Goal: Navigation & Orientation: Find specific page/section

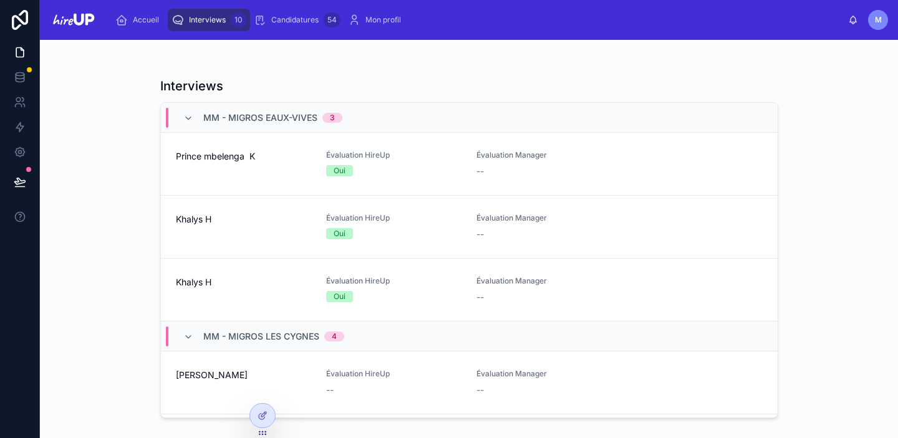
click at [218, 240] on div "Khalys H" at bounding box center [243, 226] width 135 height 27
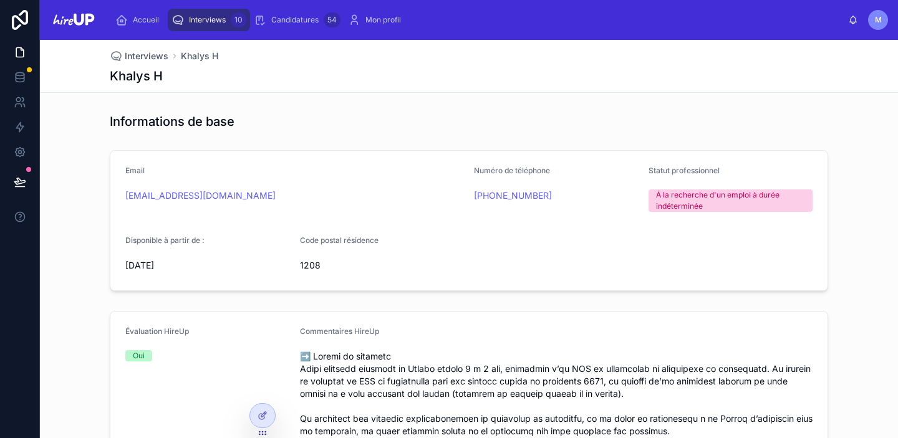
click at [207, 21] on span "Interviews" at bounding box center [207, 20] width 37 height 10
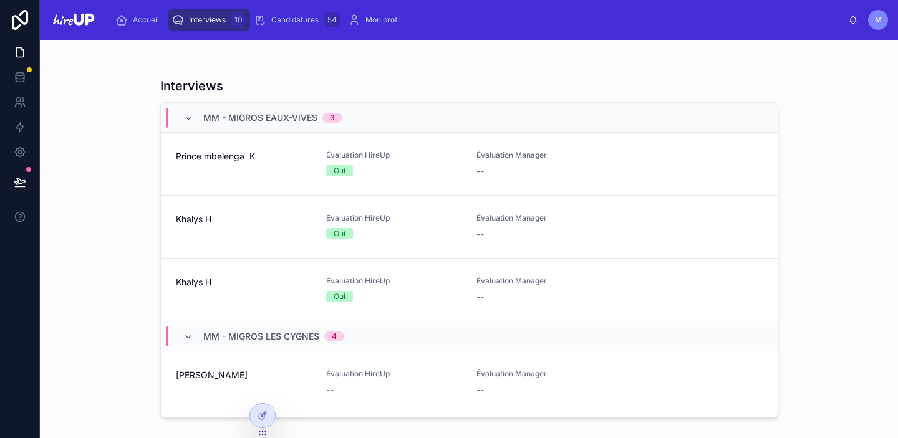
click at [236, 168] on div "Prince mbelenga K" at bounding box center [243, 163] width 135 height 27
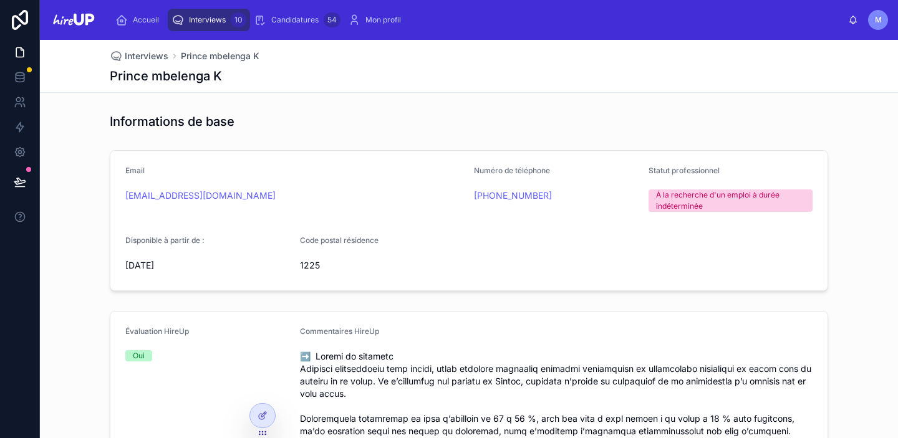
click at [216, 19] on span "Interviews" at bounding box center [207, 20] width 37 height 10
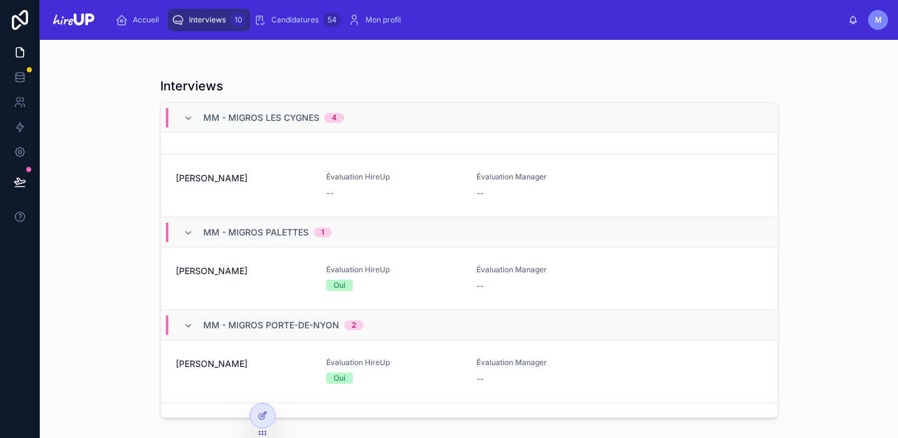
scroll to position [434, 0]
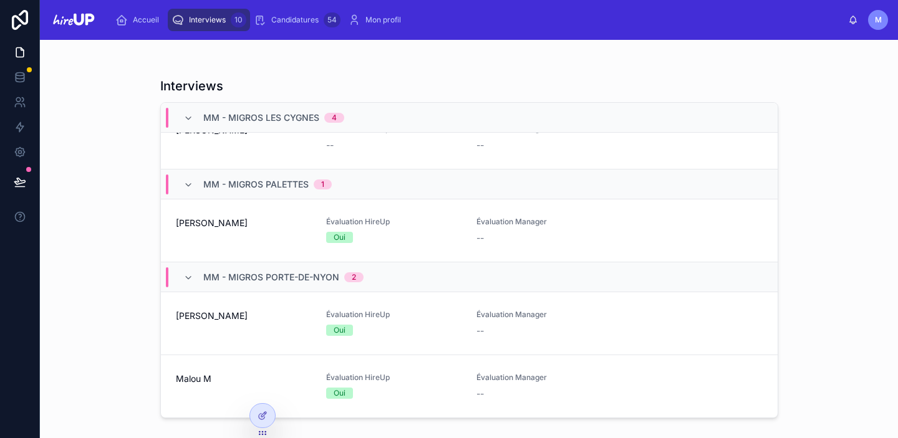
click at [203, 16] on span "Interviews" at bounding box center [207, 20] width 37 height 10
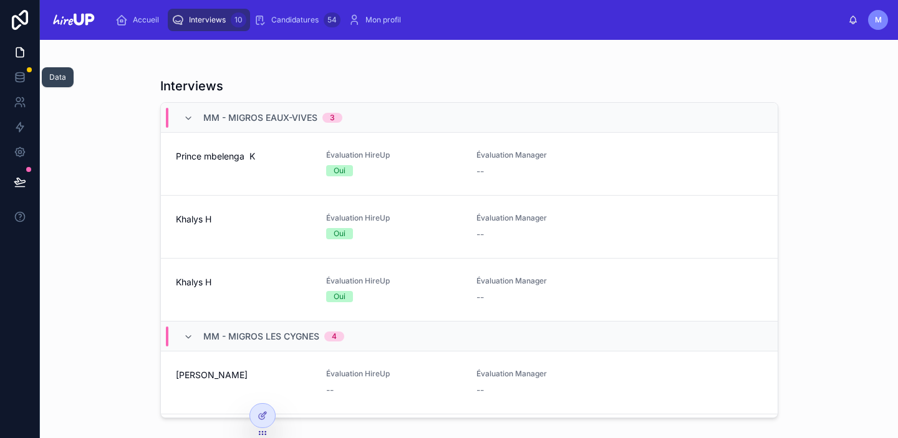
click at [21, 75] on icon at bounding box center [20, 74] width 8 height 3
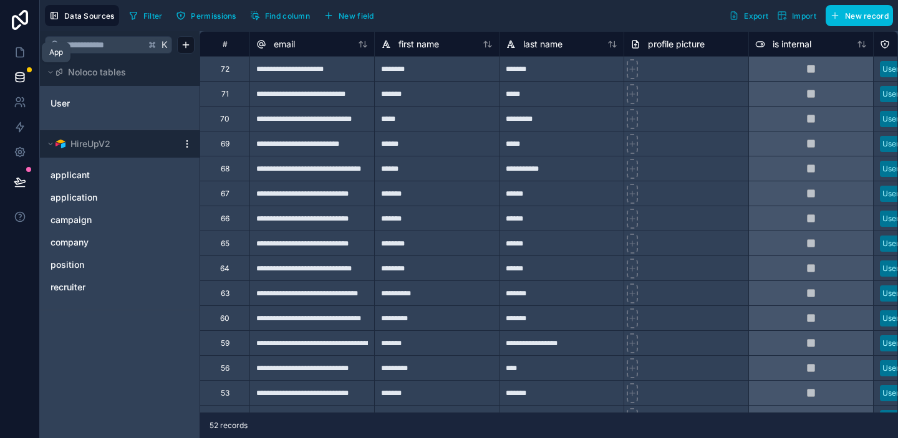
click at [19, 51] on icon at bounding box center [20, 52] width 12 height 12
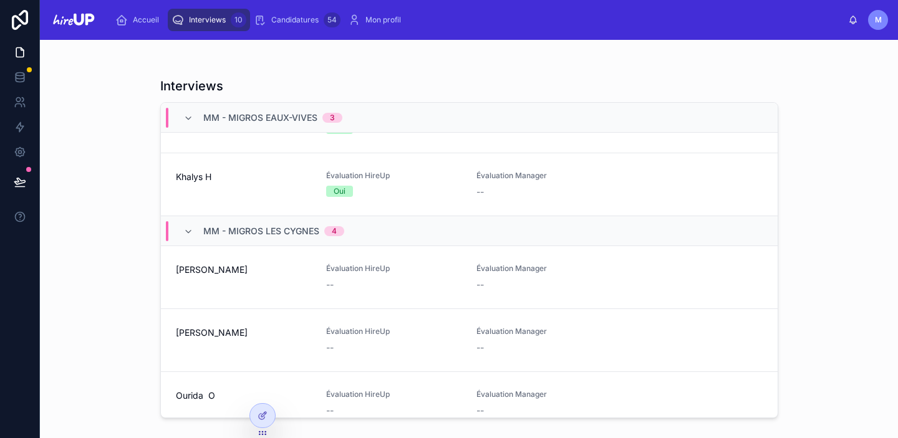
scroll to position [434, 0]
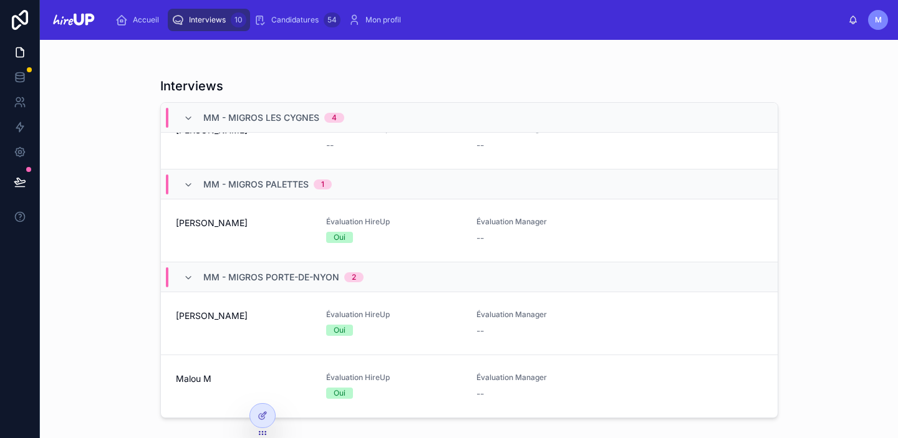
click at [264, 325] on div "[PERSON_NAME]" at bounding box center [243, 323] width 135 height 27
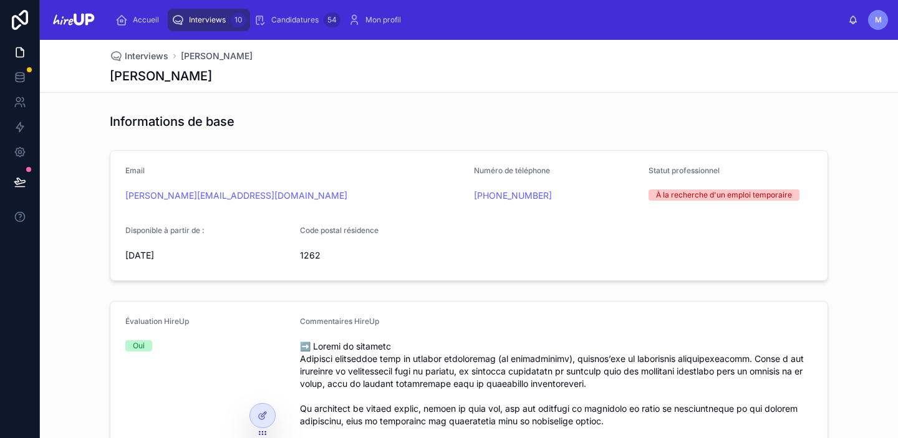
click at [138, 14] on div "Accueil" at bounding box center [139, 20] width 49 height 20
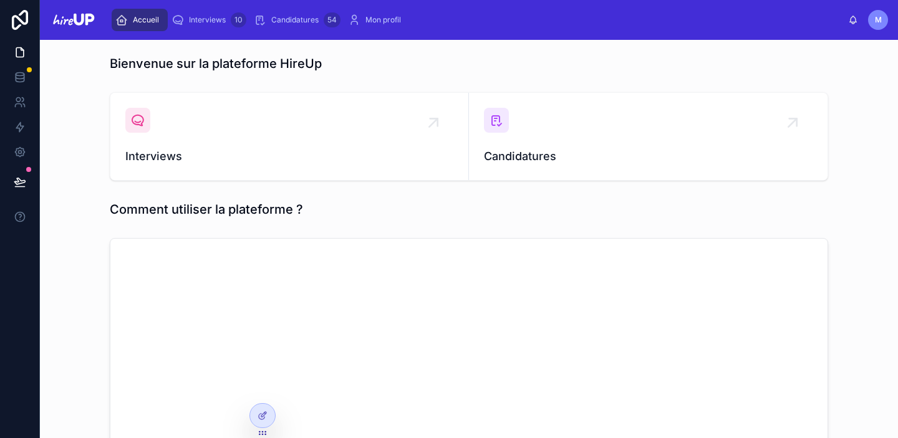
click at [214, 17] on span "Interviews" at bounding box center [207, 20] width 37 height 10
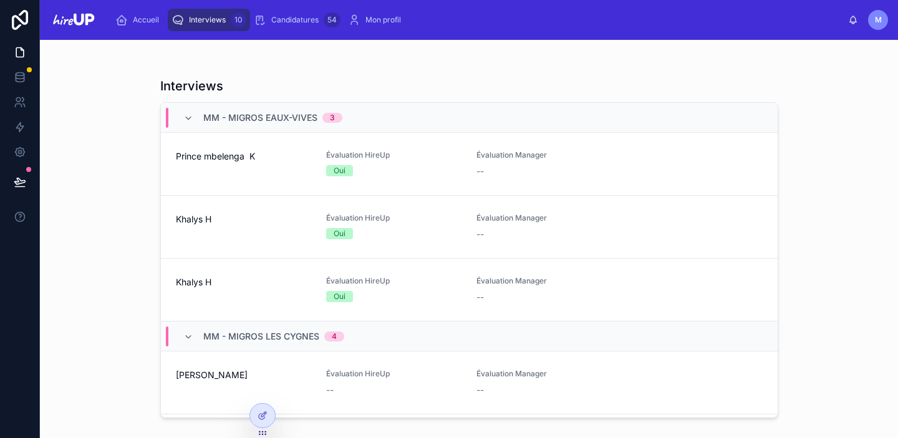
click at [210, 221] on span "Khalys H" at bounding box center [243, 219] width 135 height 12
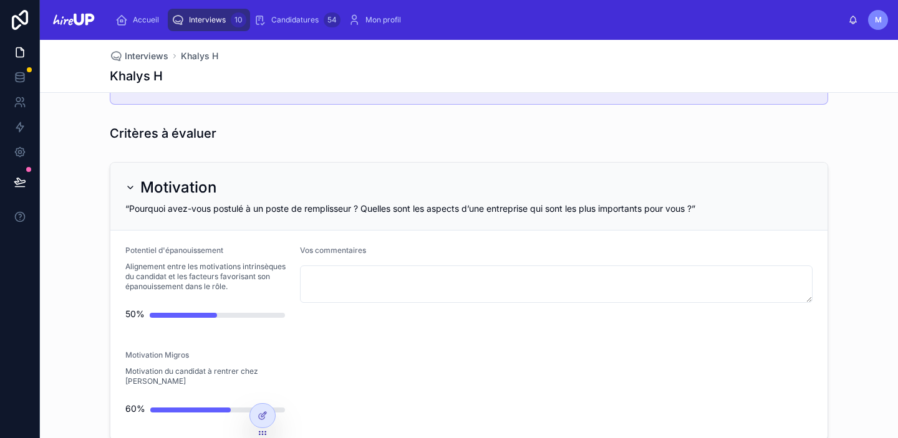
scroll to position [318, 0]
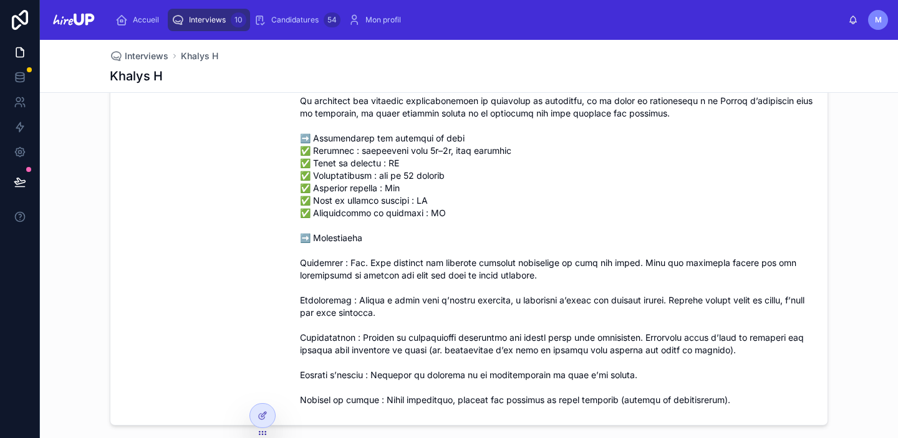
click at [213, 14] on div "Interviews 10" at bounding box center [208, 20] width 75 height 20
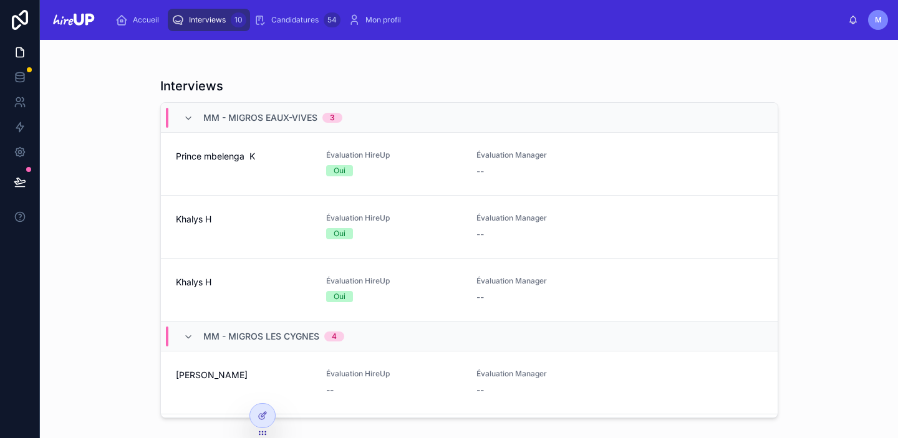
click at [190, 238] on div "Khalys H" at bounding box center [243, 226] width 135 height 27
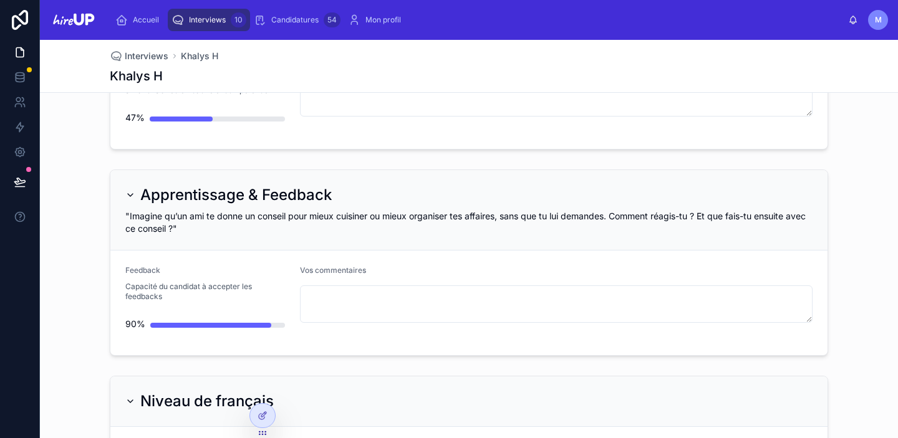
scroll to position [3360, 0]
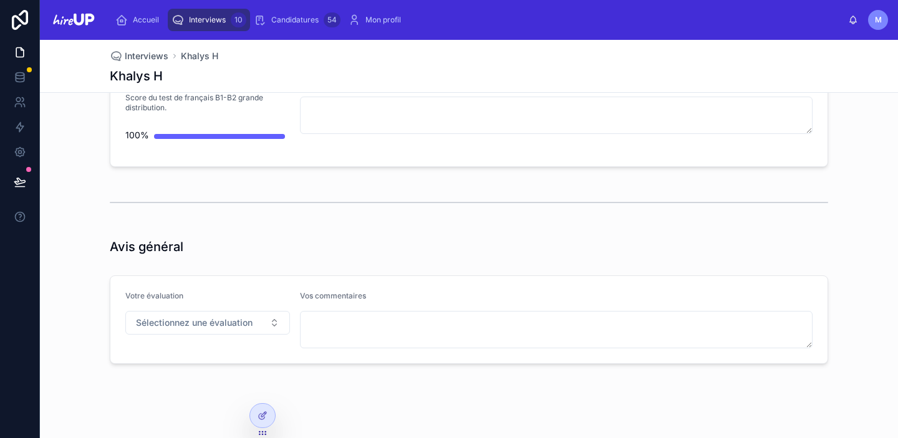
click at [219, 22] on span "Interviews" at bounding box center [207, 20] width 37 height 10
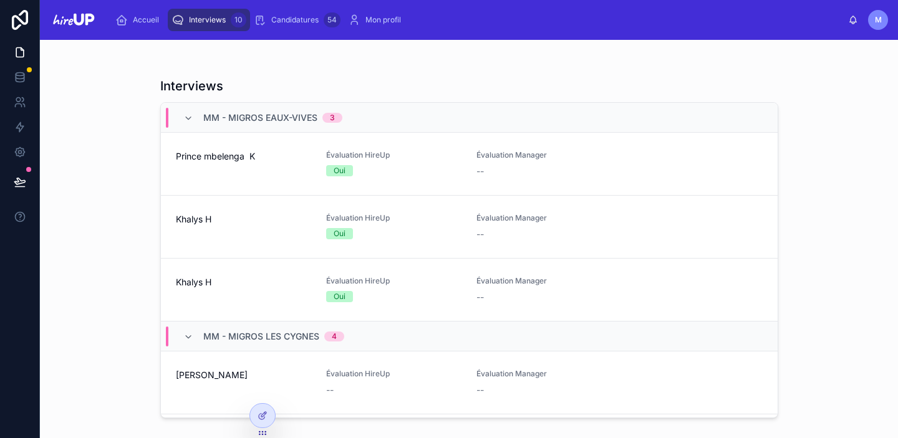
click at [239, 296] on div "Khalys H" at bounding box center [243, 289] width 135 height 27
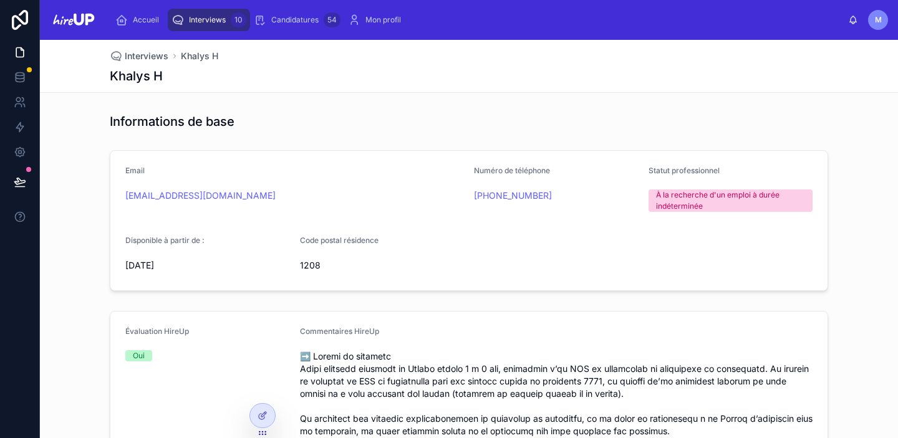
click at [205, 12] on div "Interviews 10" at bounding box center [208, 20] width 75 height 20
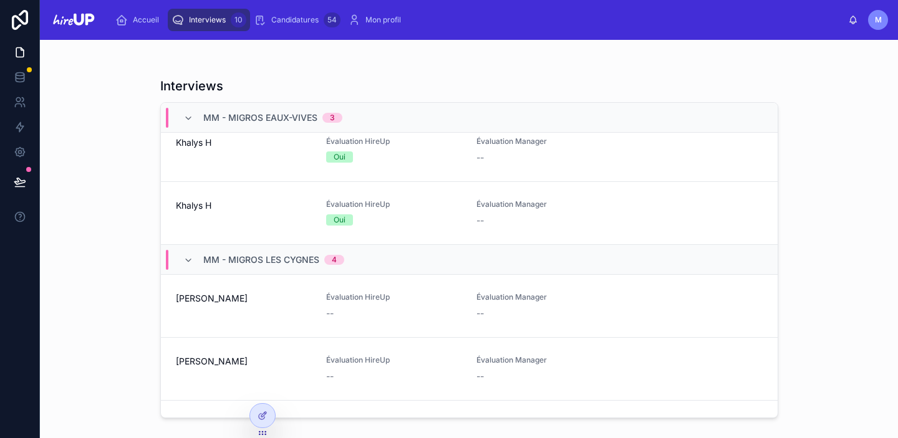
scroll to position [87, 0]
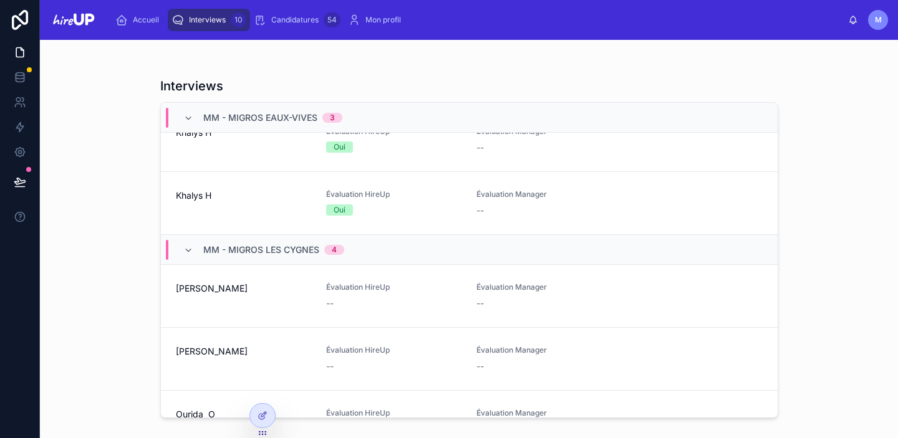
click at [220, 213] on div "Khalys H" at bounding box center [243, 203] width 135 height 27
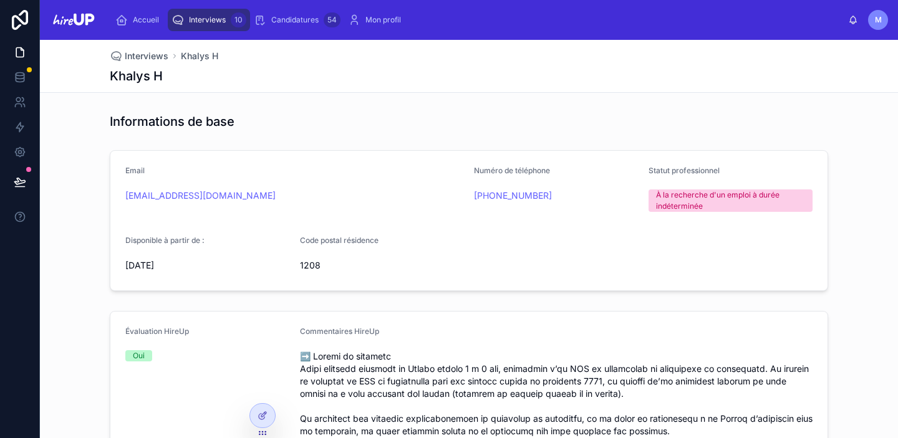
click at [209, 22] on span "Interviews" at bounding box center [207, 20] width 37 height 10
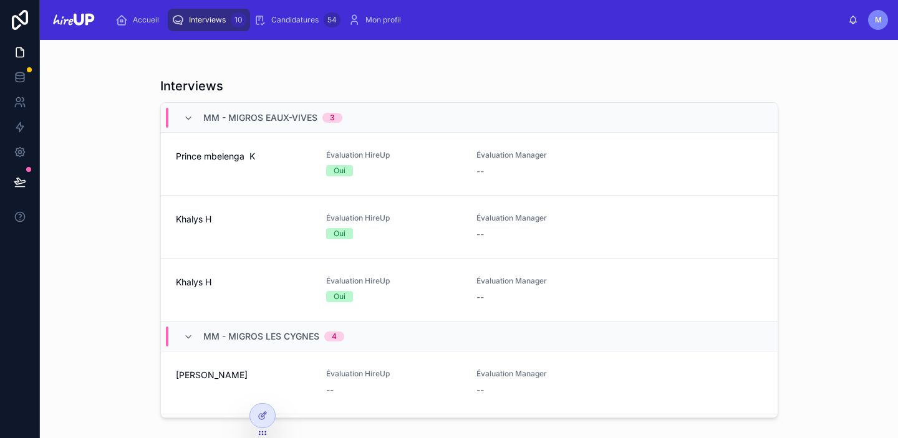
click at [254, 173] on div "Prince mbelenga K" at bounding box center [243, 163] width 135 height 27
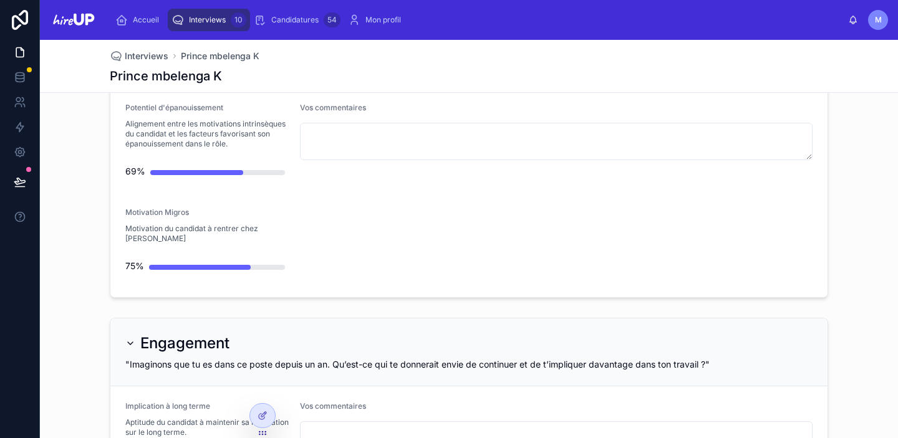
scroll to position [294, 0]
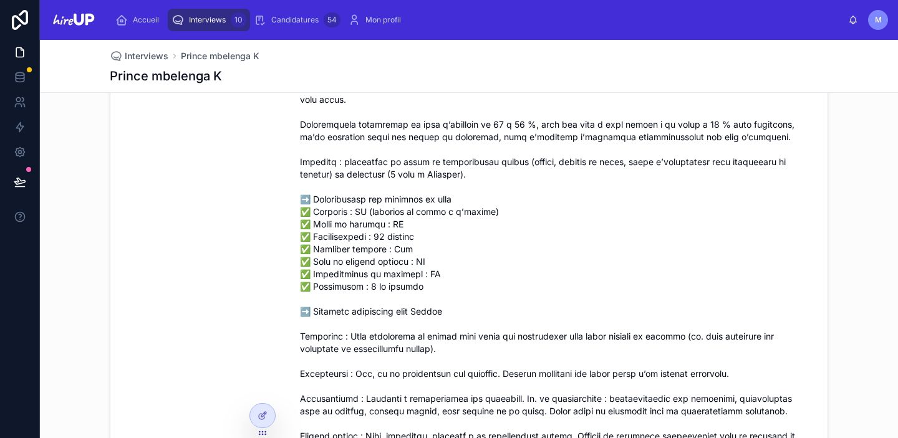
click at [207, 10] on div "Interviews 10" at bounding box center [208, 20] width 75 height 20
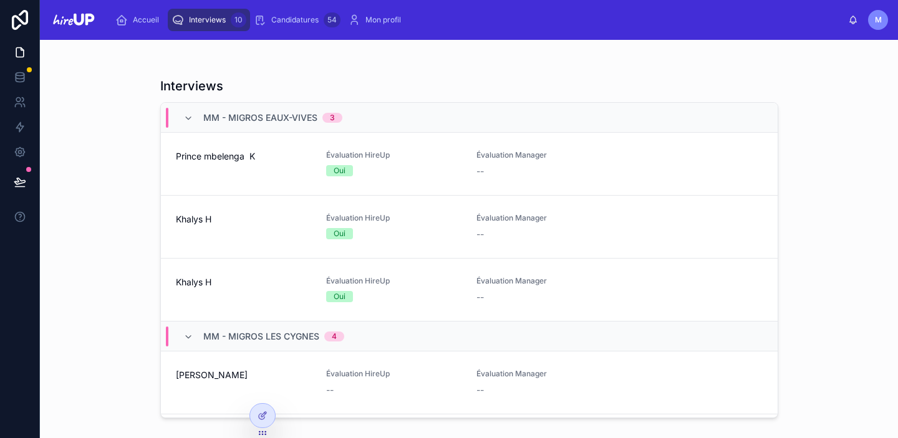
click at [220, 163] on div "Prince mbelenga K" at bounding box center [243, 163] width 135 height 27
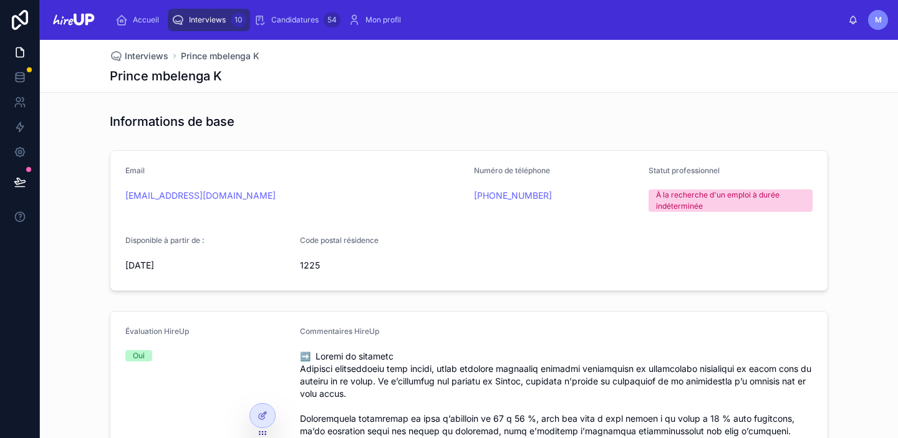
click at [211, 20] on span "Interviews" at bounding box center [207, 20] width 37 height 10
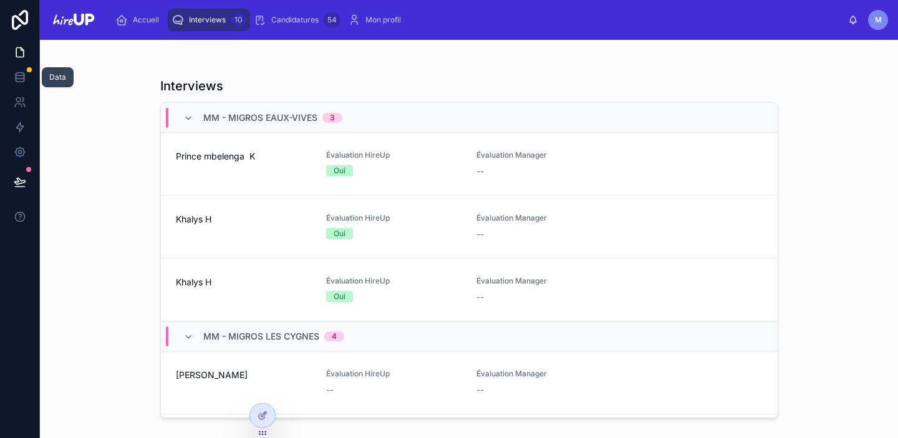
click at [20, 74] on icon at bounding box center [20, 77] width 12 height 12
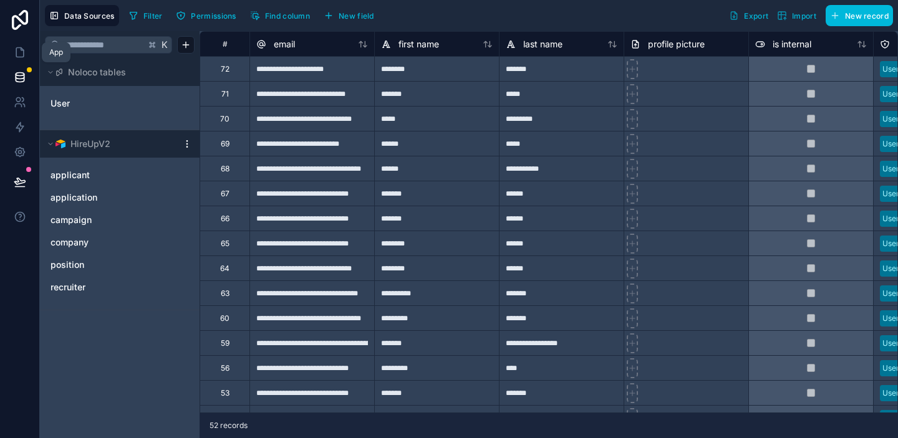
click at [19, 54] on icon at bounding box center [20, 52] width 12 height 12
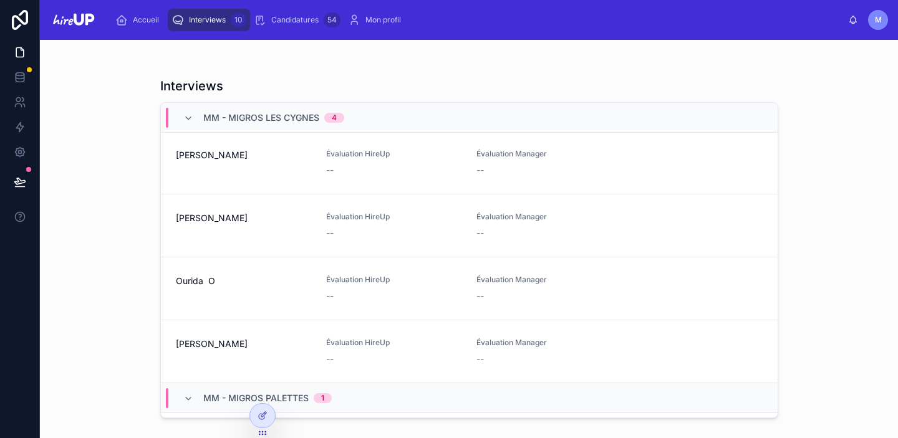
scroll to position [434, 0]
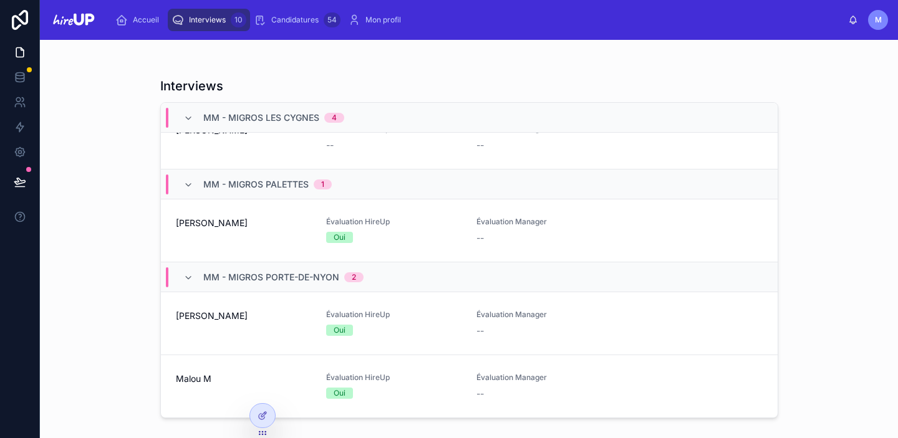
click at [241, 373] on span "Malou M" at bounding box center [243, 379] width 135 height 12
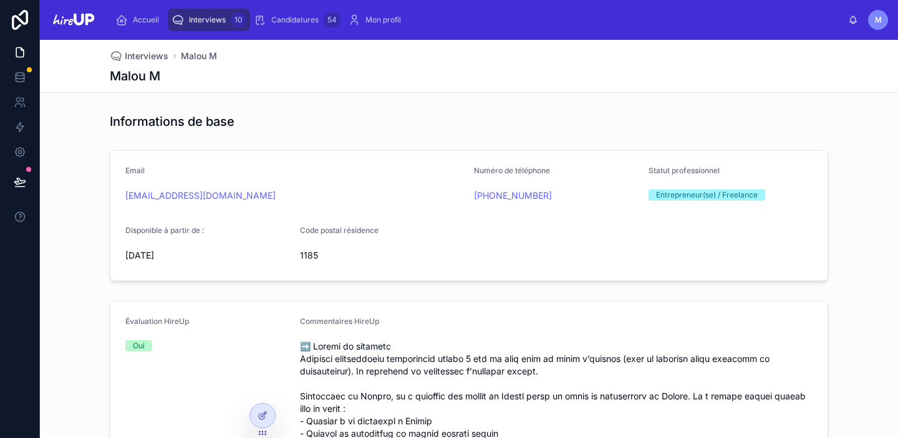
click at [209, 15] on span "Interviews" at bounding box center [207, 20] width 37 height 10
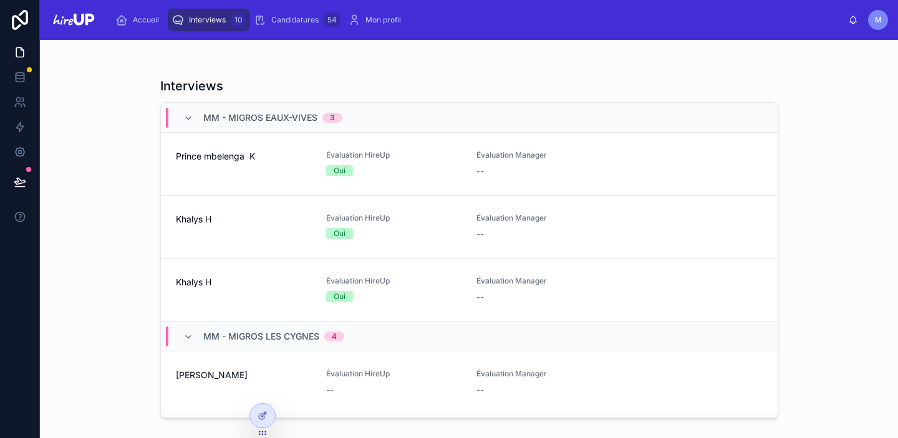
click at [241, 234] on div "Khalys H" at bounding box center [243, 226] width 135 height 27
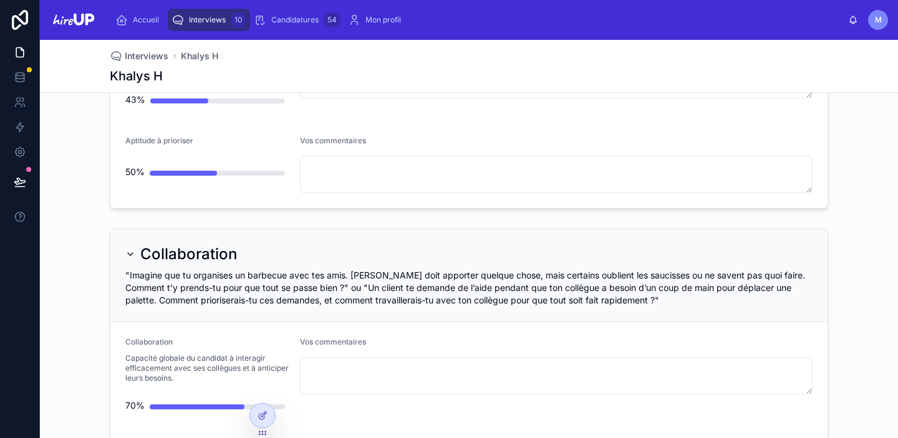
scroll to position [884, 0]
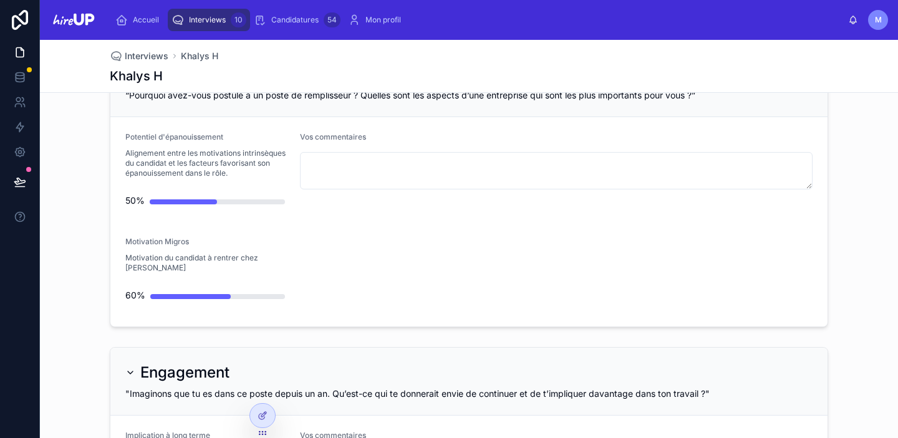
click at [210, 16] on span "Interviews" at bounding box center [207, 20] width 37 height 10
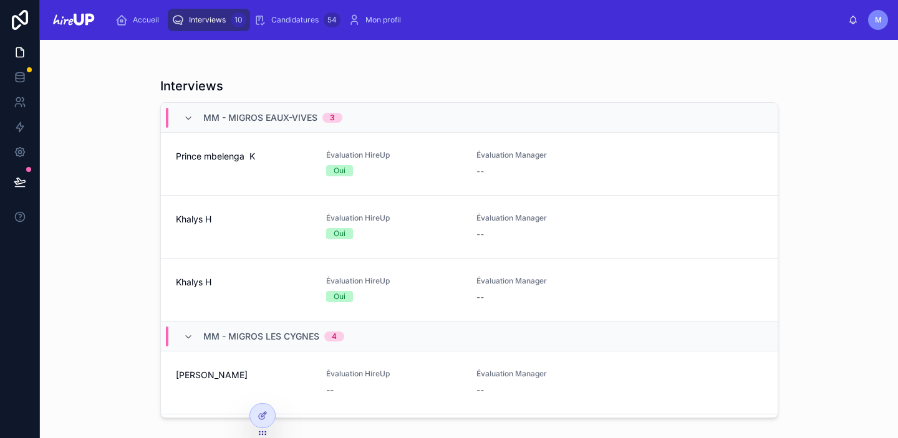
click at [221, 157] on span "Prince mbelenga K" at bounding box center [243, 156] width 135 height 12
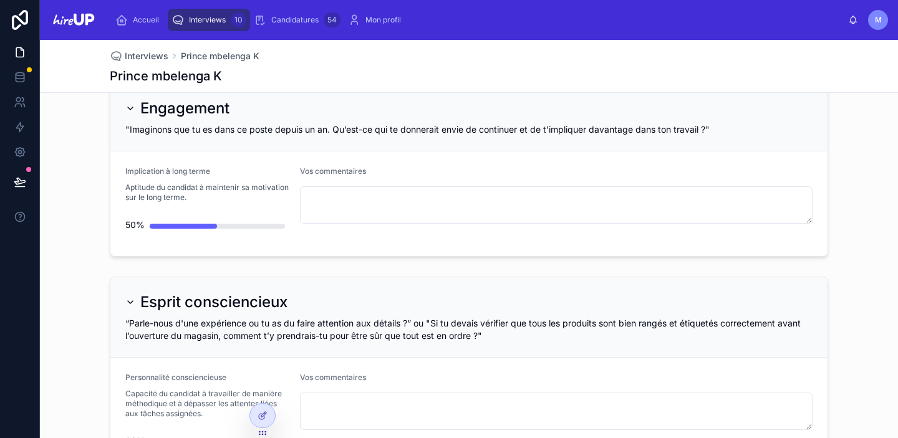
scroll to position [1135, 0]
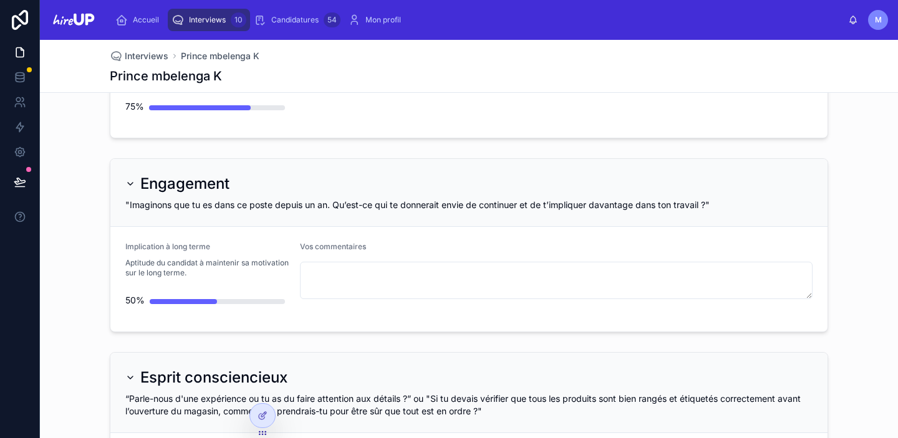
click at [197, 16] on span "Interviews" at bounding box center [207, 20] width 37 height 10
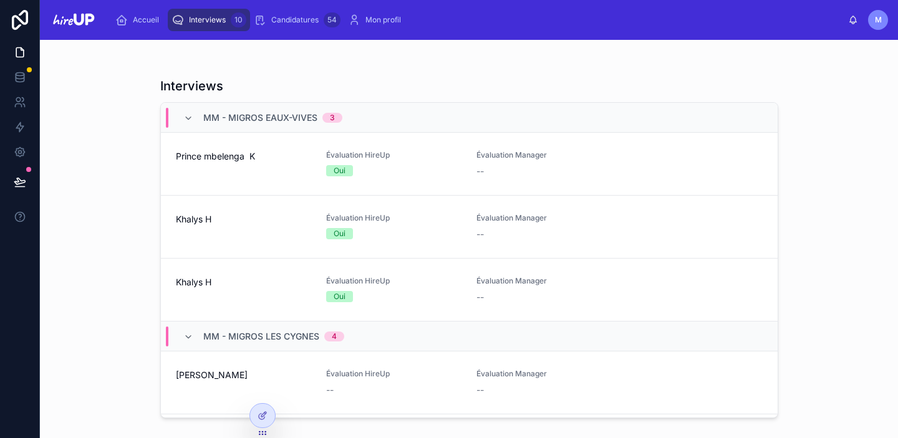
click at [228, 238] on div "Khalys H" at bounding box center [243, 226] width 135 height 27
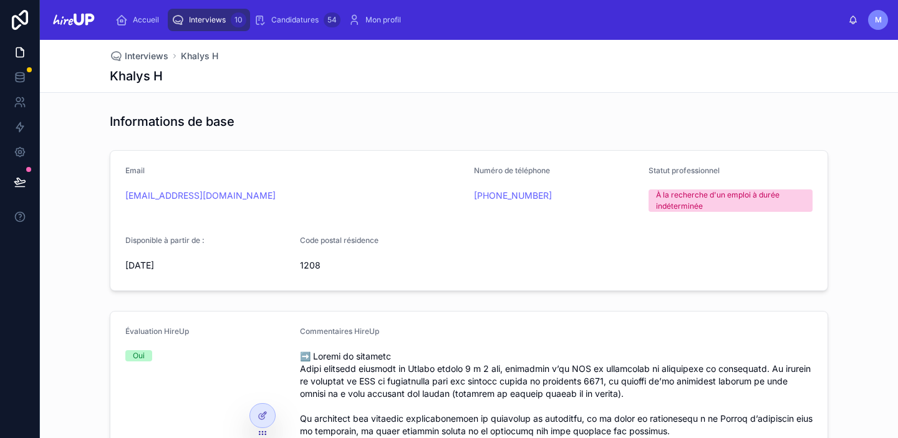
click at [210, 19] on span "Interviews" at bounding box center [207, 20] width 37 height 10
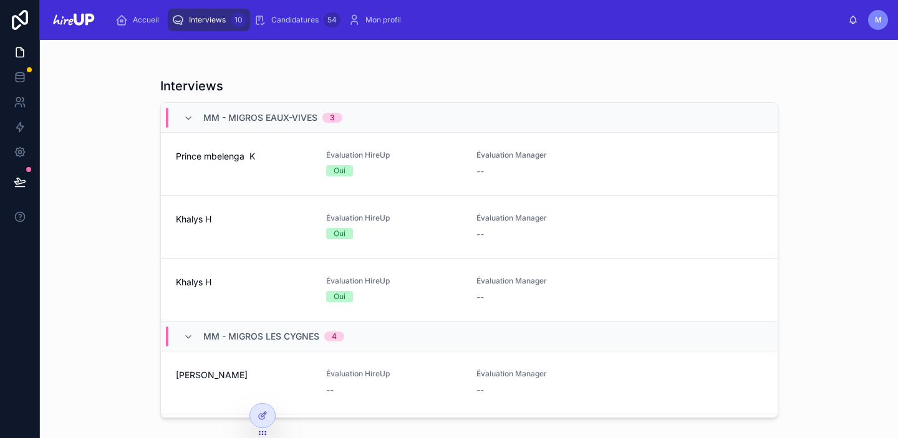
click at [247, 158] on span "Prince mbelenga K" at bounding box center [243, 156] width 135 height 12
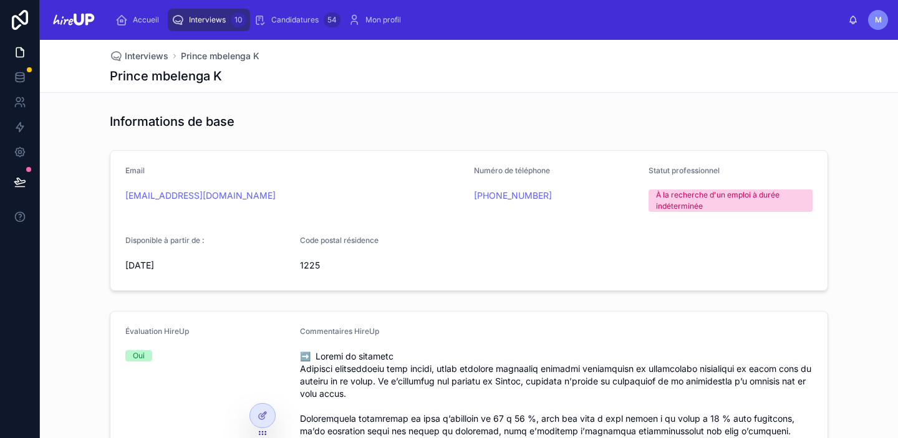
click at [213, 22] on span "Interviews" at bounding box center [207, 20] width 37 height 10
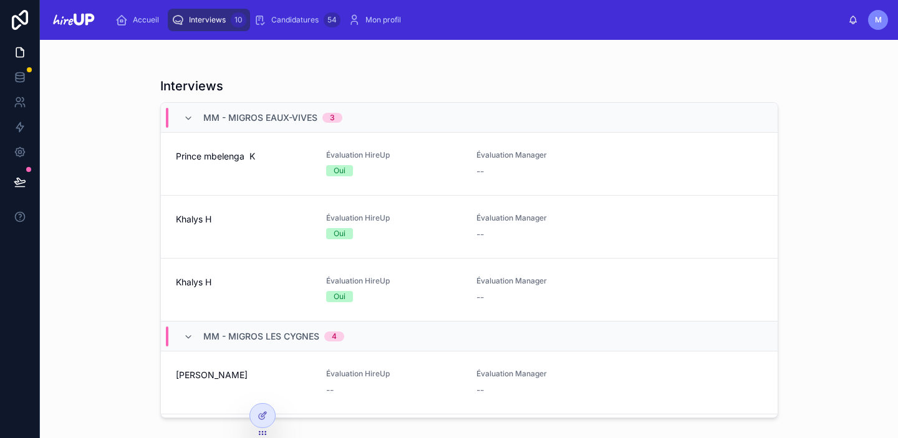
click at [214, 171] on div "Prince mbelenga K" at bounding box center [243, 163] width 135 height 27
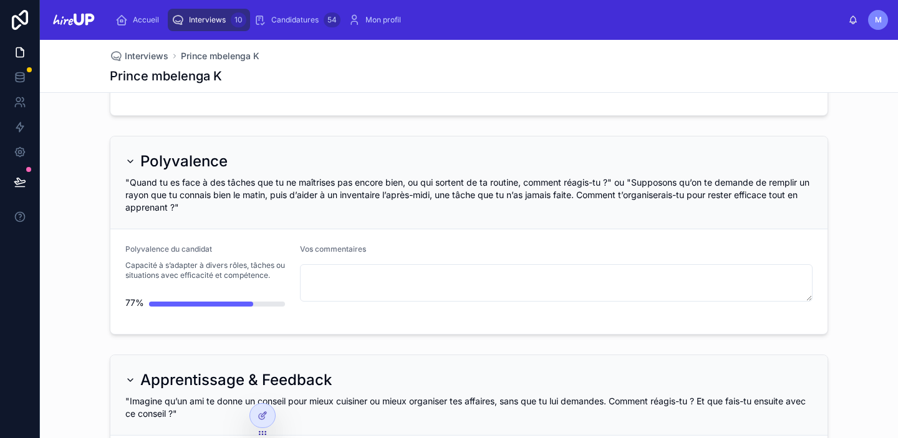
scroll to position [3422, 0]
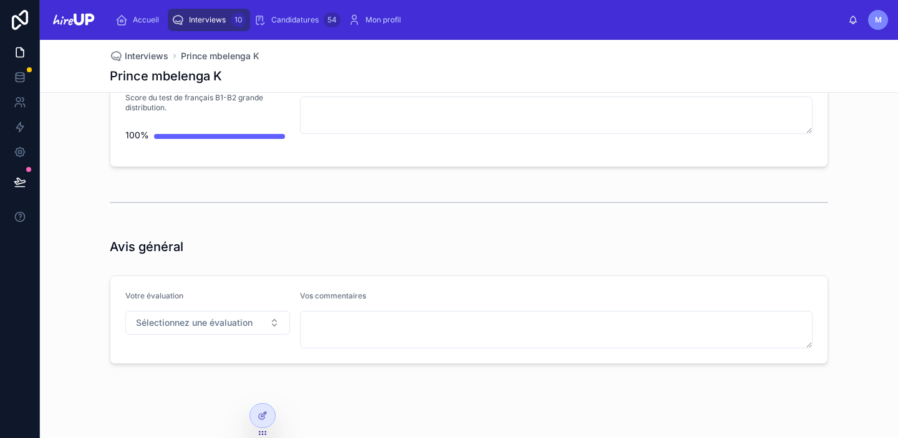
click at [193, 19] on span "Interviews" at bounding box center [207, 20] width 37 height 10
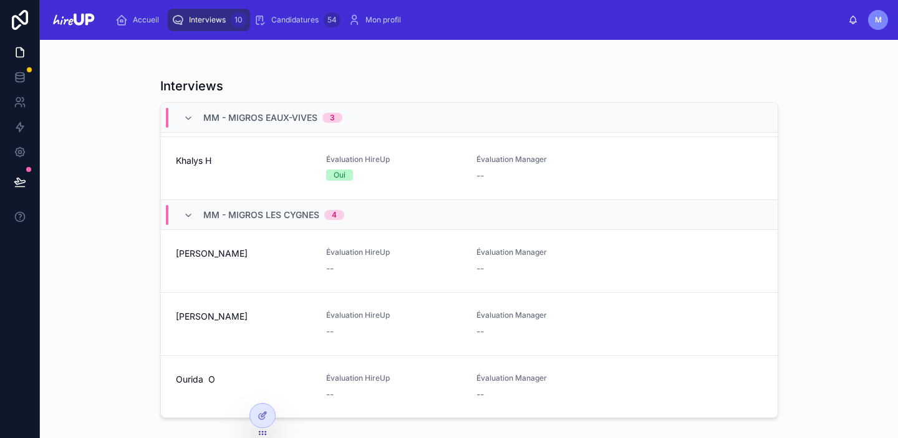
scroll to position [434, 0]
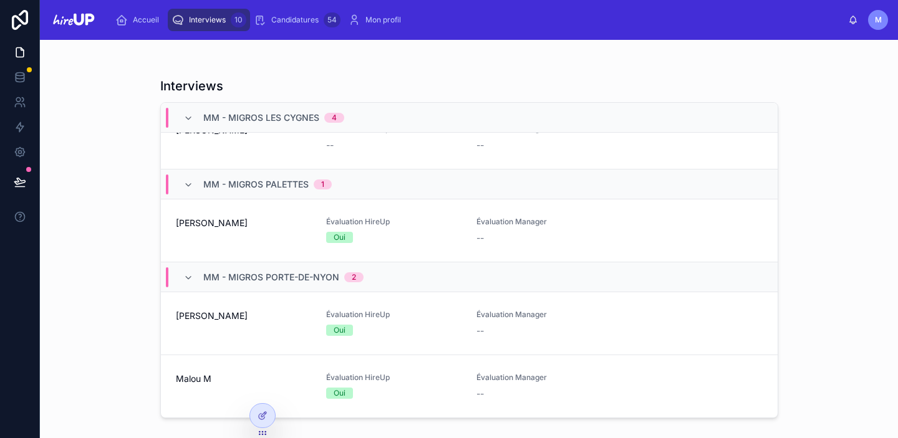
click at [221, 387] on div "Malou M" at bounding box center [243, 386] width 135 height 27
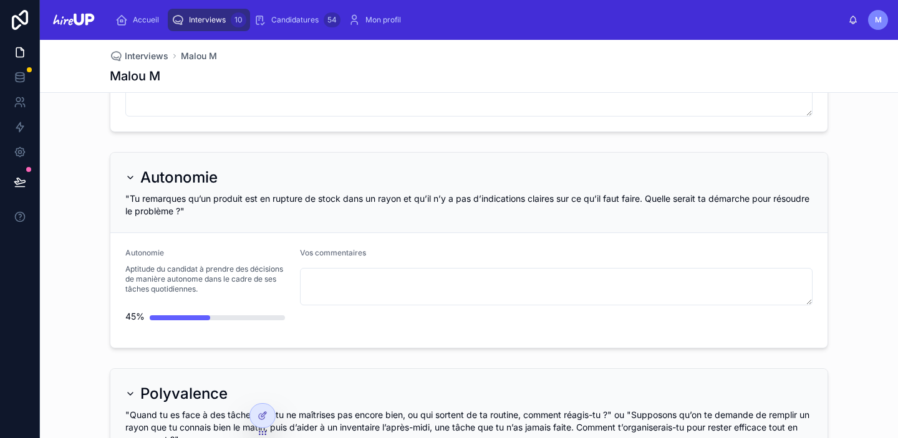
scroll to position [3487, 0]
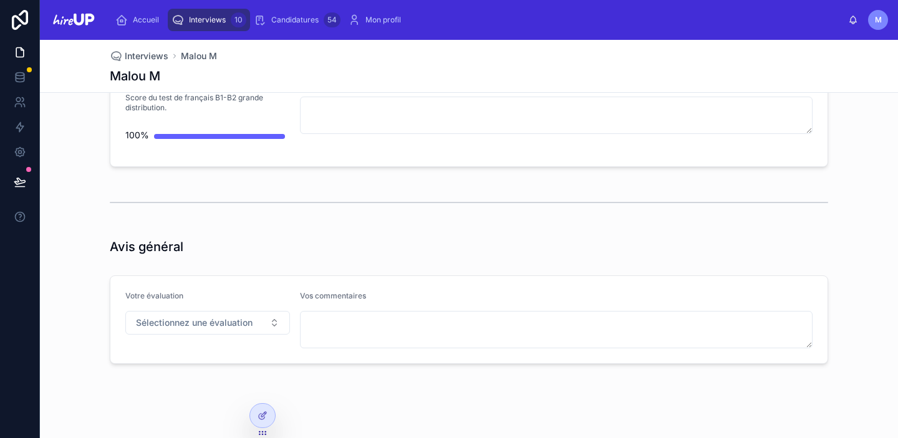
click at [206, 20] on span "Interviews" at bounding box center [207, 20] width 37 height 10
